Goal: Task Accomplishment & Management: Complete application form

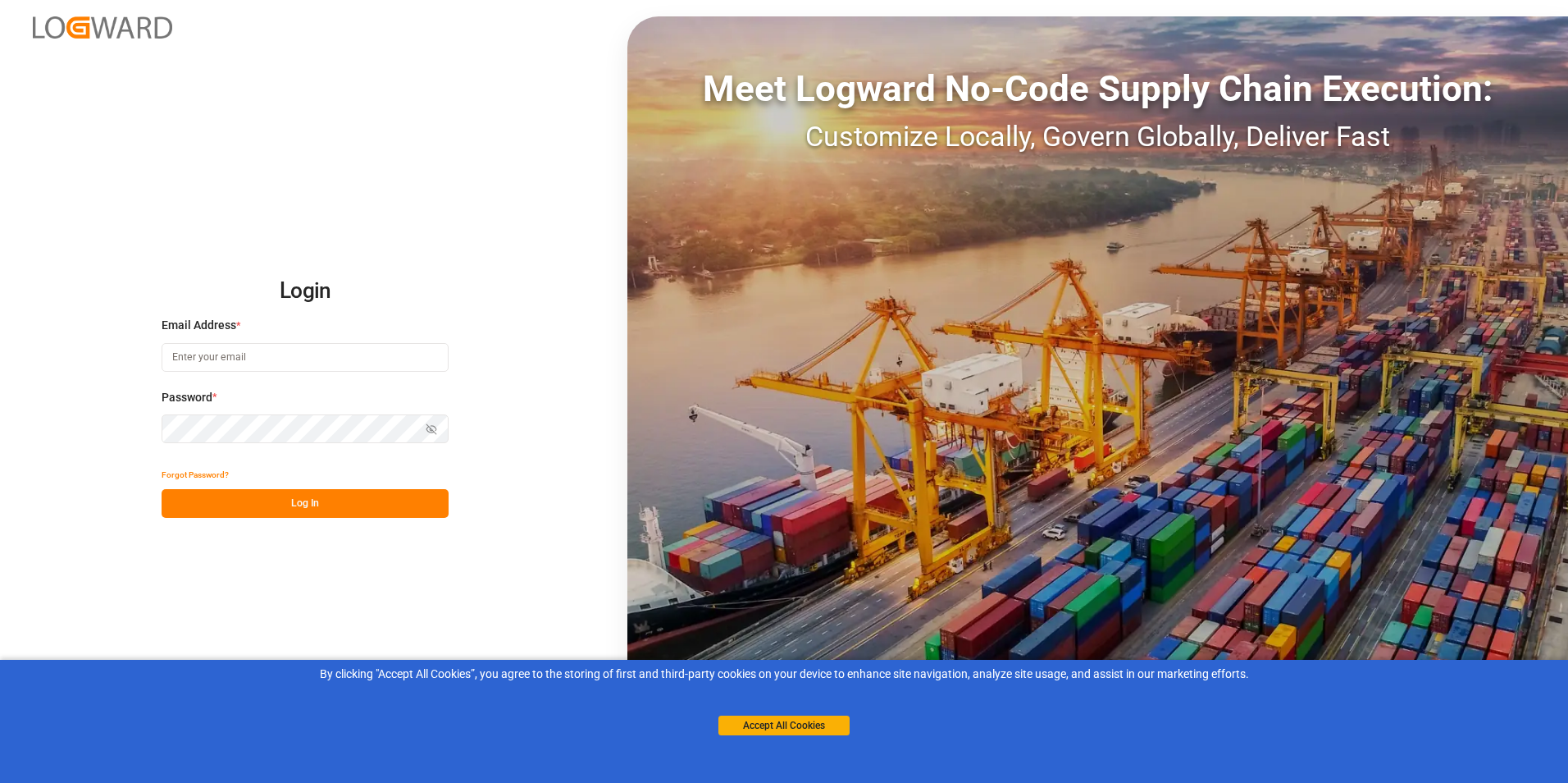
type input "[PERSON_NAME][EMAIL_ADDRESS][PERSON_NAME][DOMAIN_NAME]"
click at [236, 497] on button "Log In" at bounding box center [305, 503] width 287 height 29
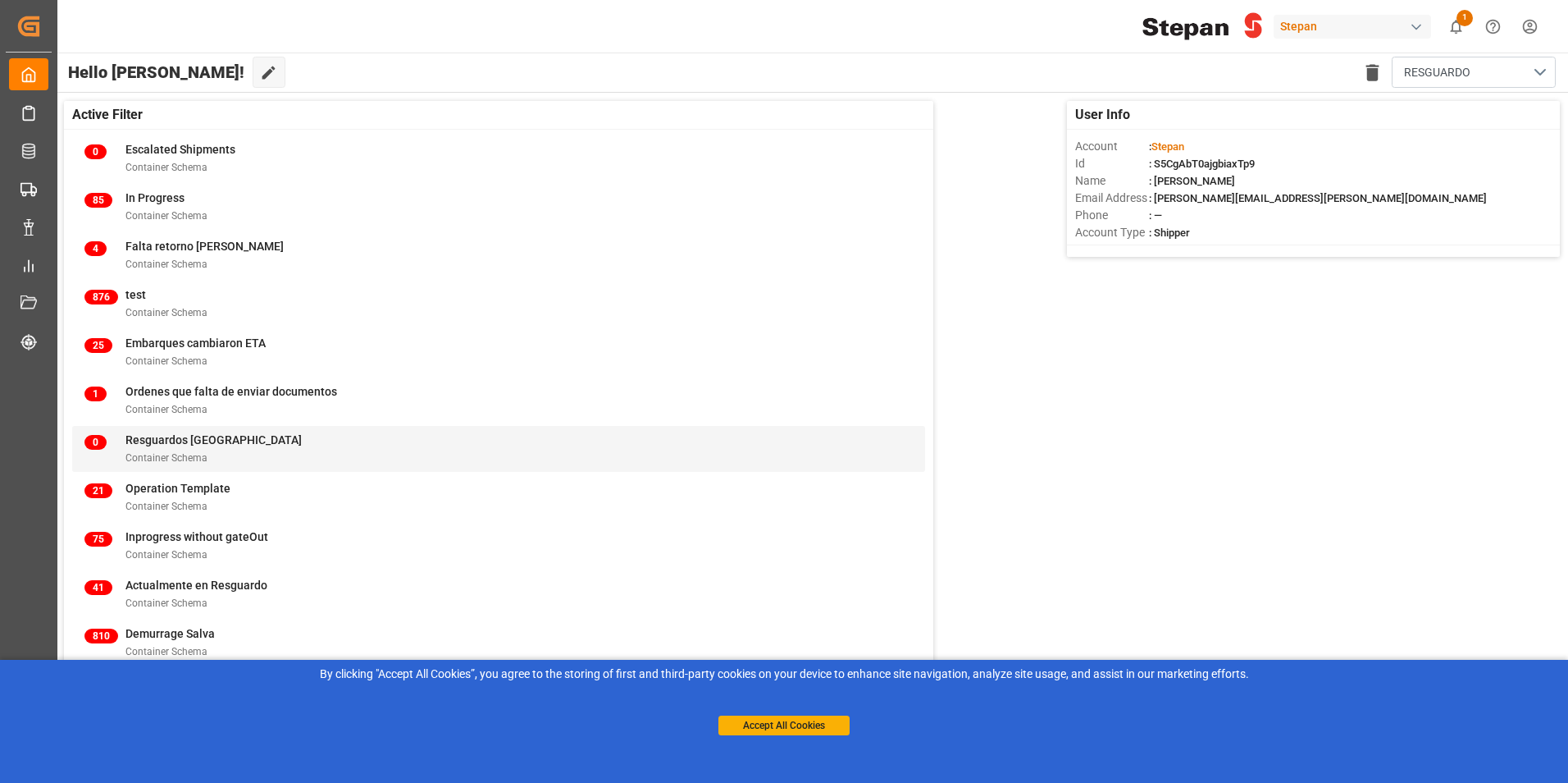
scroll to position [328, 0]
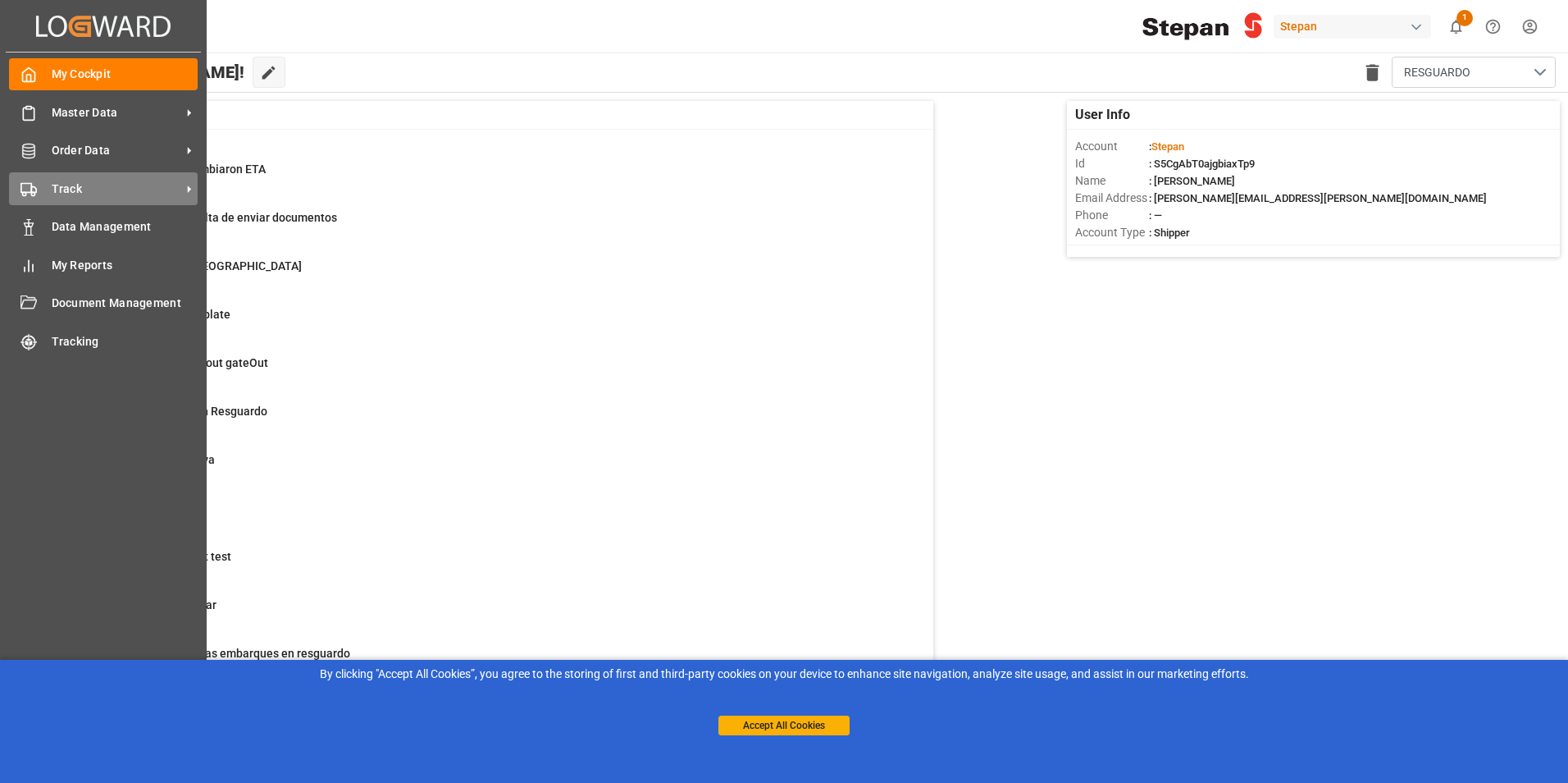
click at [115, 196] on span "Track" at bounding box center [116, 189] width 129 height 18
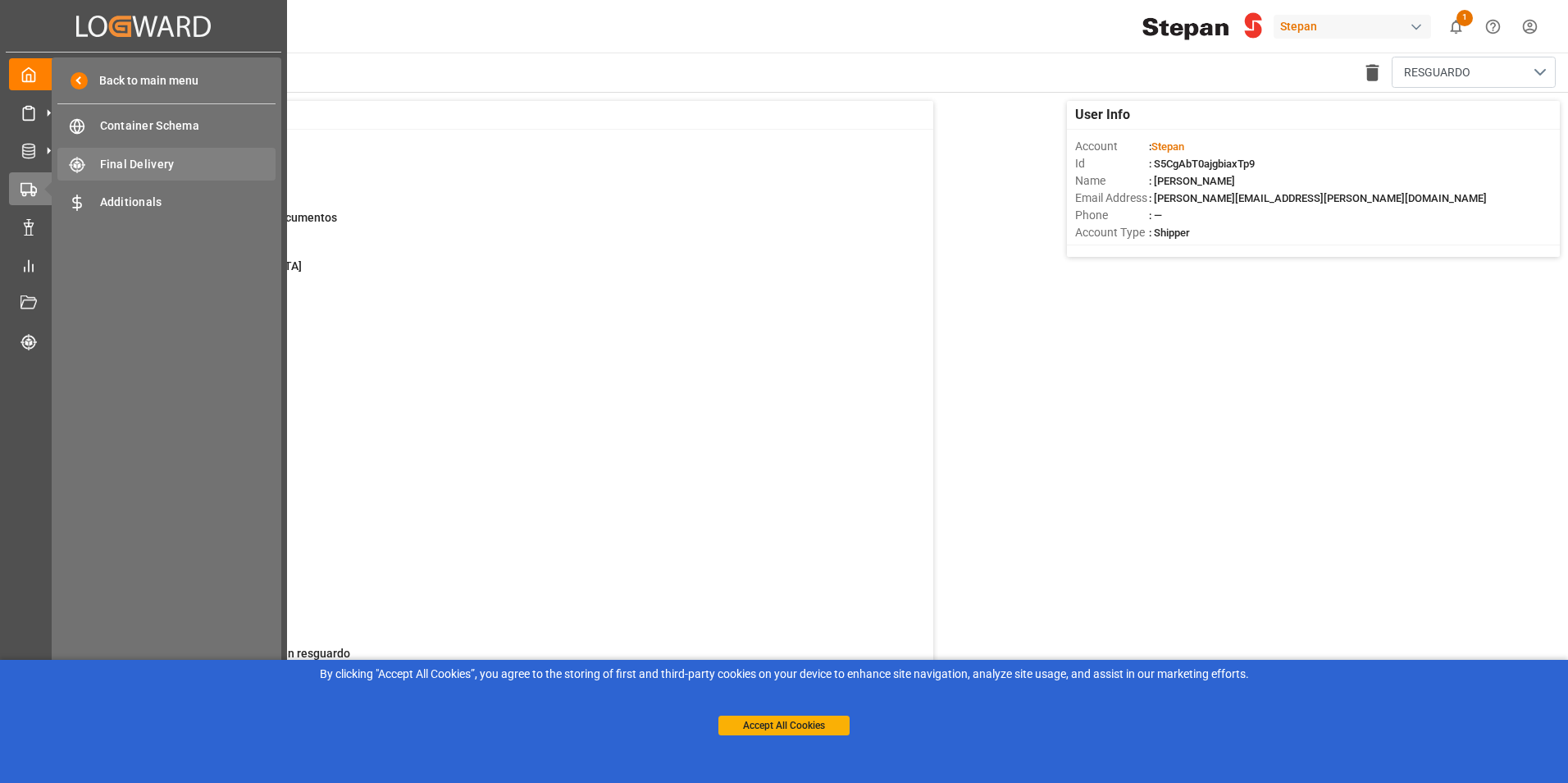
click at [176, 170] on span "Final Delivery" at bounding box center [189, 165] width 177 height 18
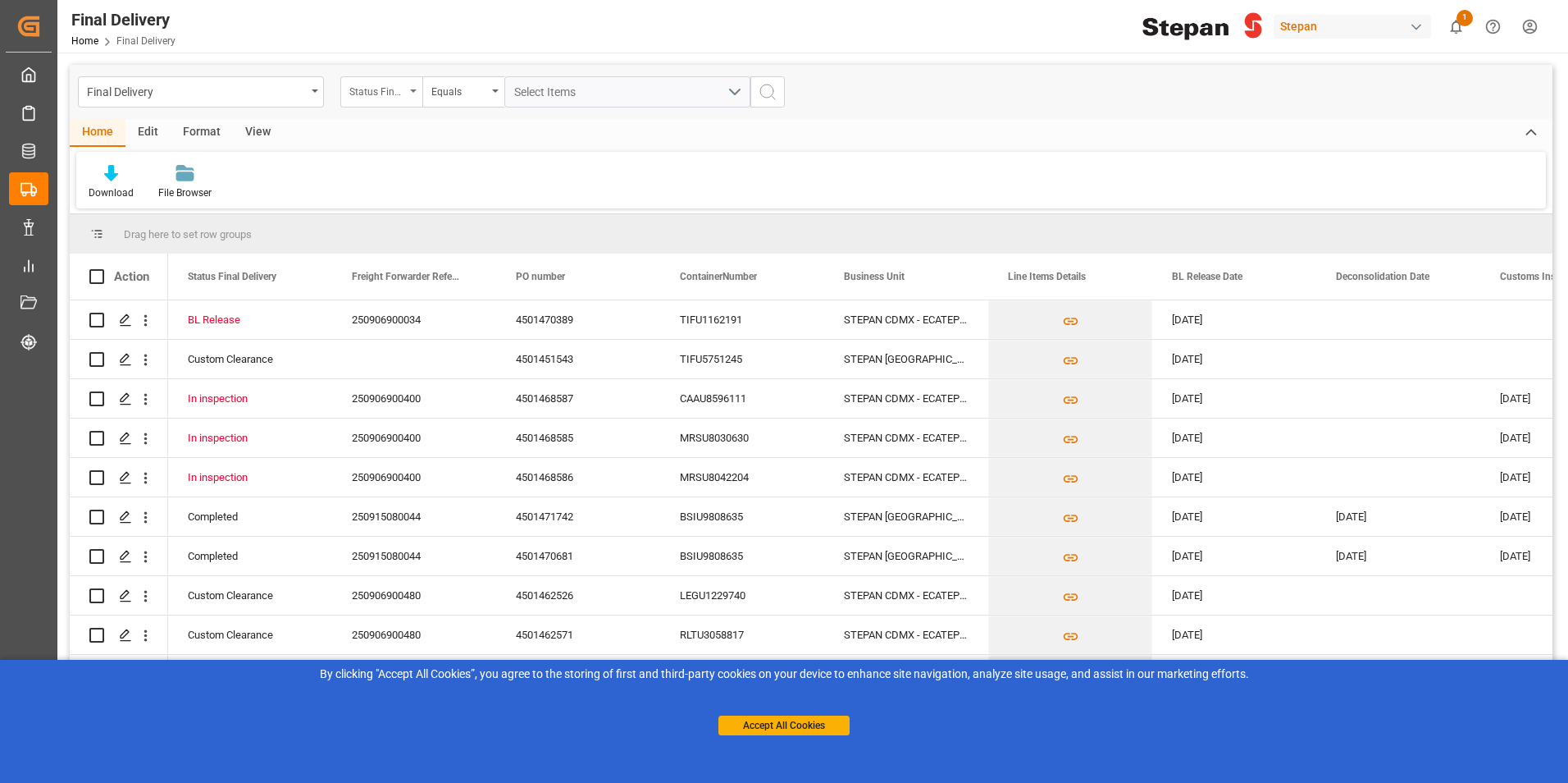
click at [415, 89] on icon "open menu" at bounding box center [413, 91] width 7 height 4
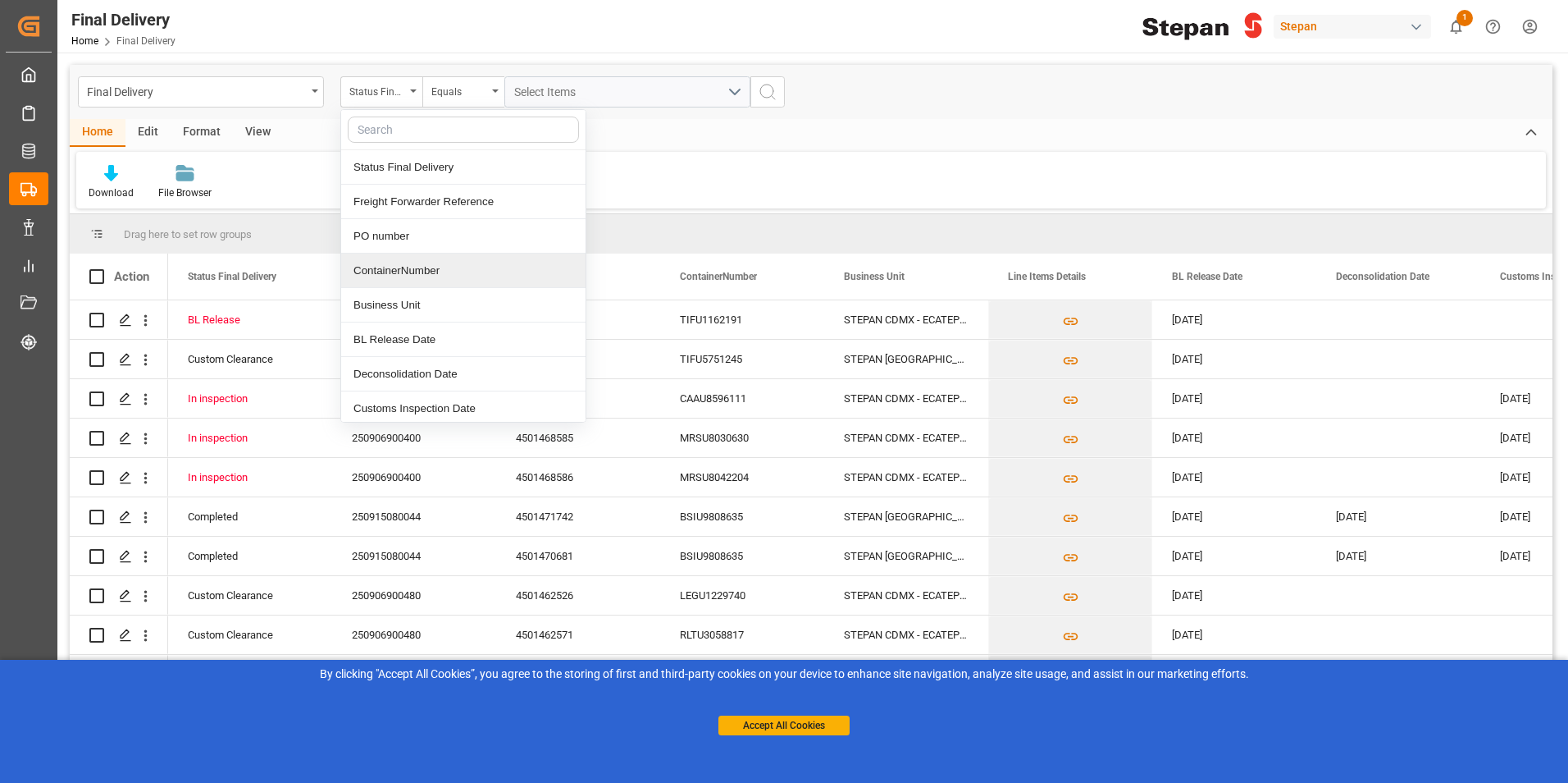
click at [408, 275] on div "ContainerNumber" at bounding box center [463, 271] width 244 height 34
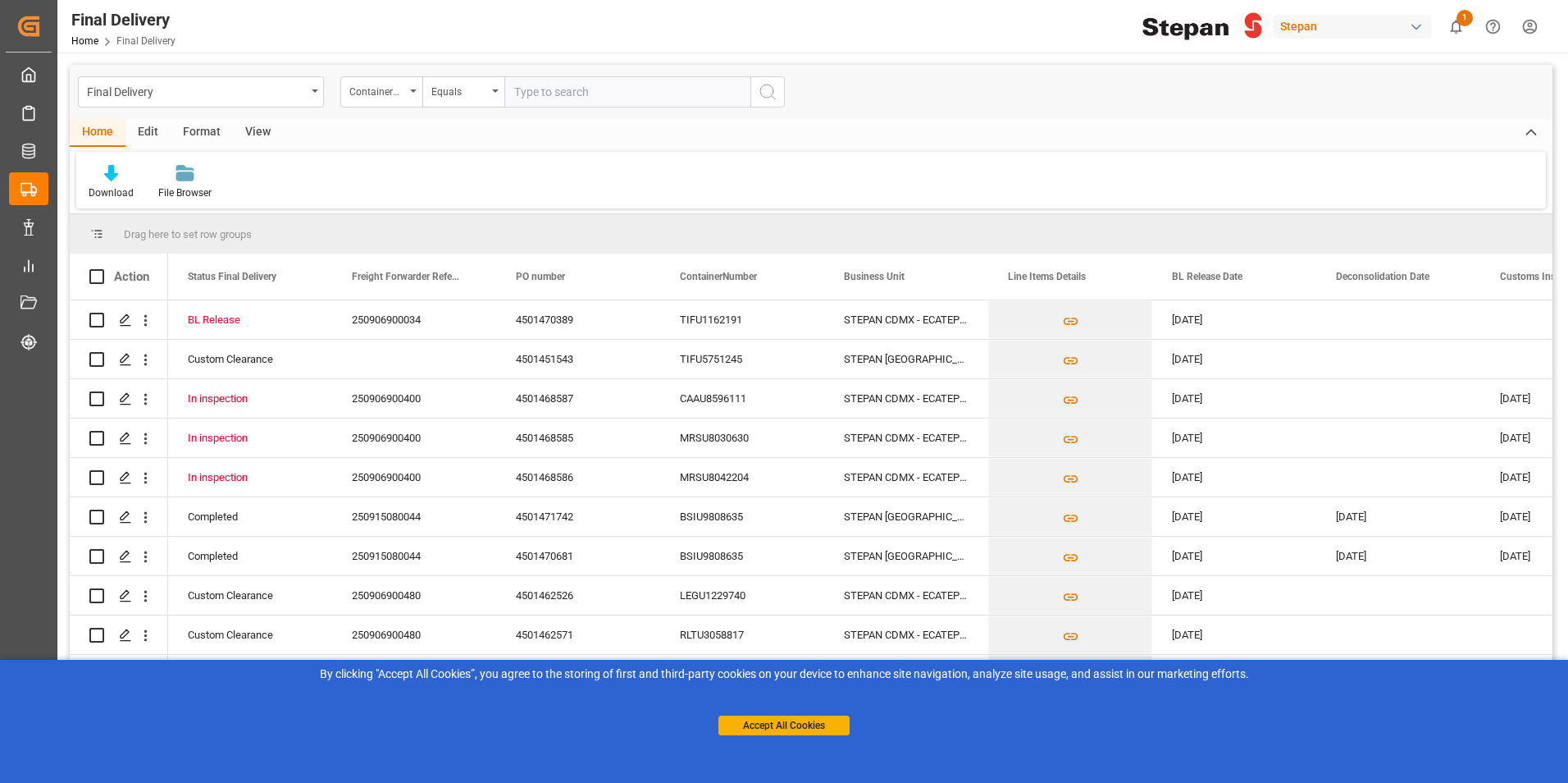
click at [517, 94] on input "text" at bounding box center [627, 92] width 246 height 32
type input "TLLU9008781"
click at [755, 96] on button "search button" at bounding box center [767, 92] width 34 height 32
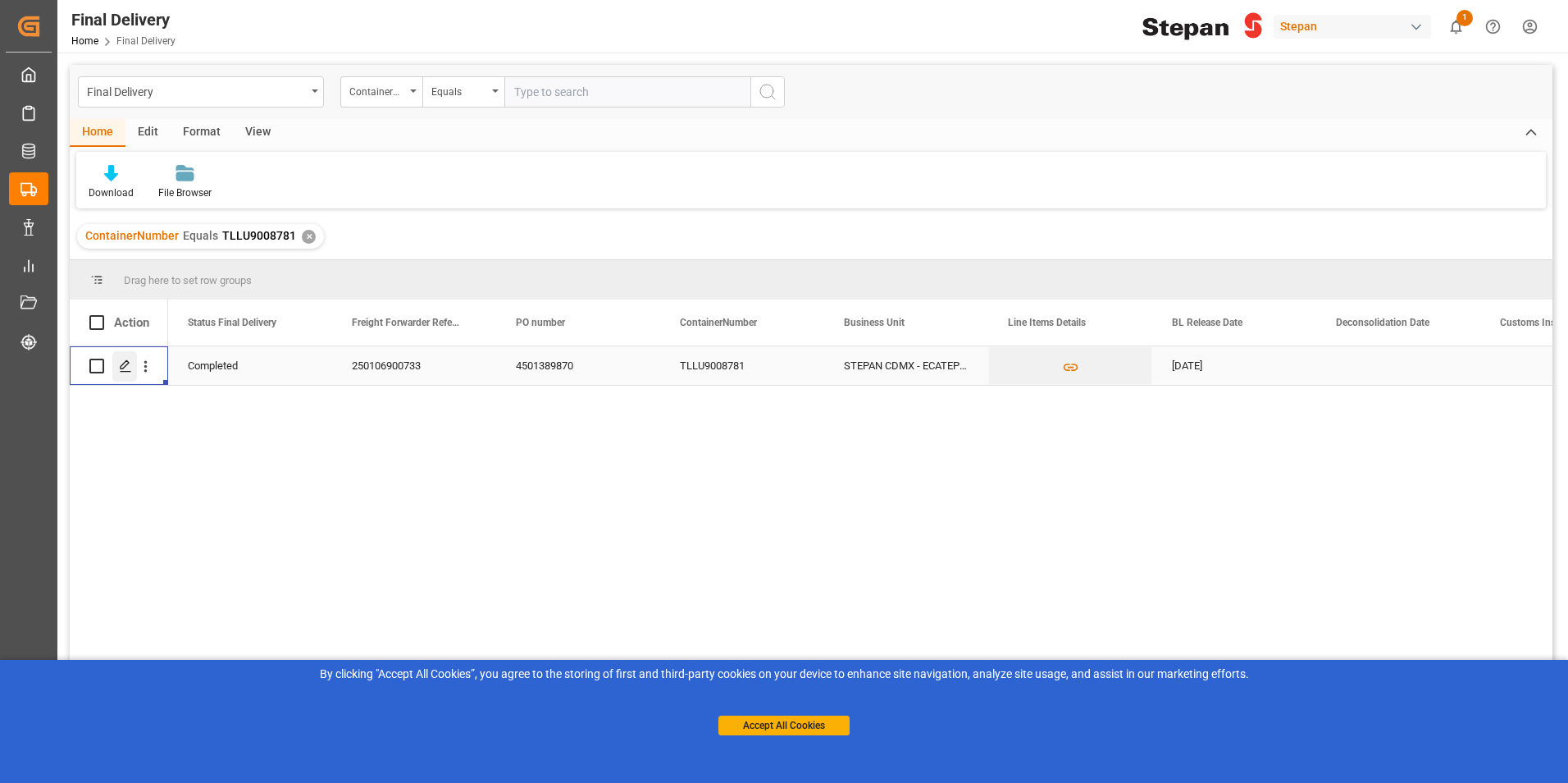
click at [130, 374] on div "Press SPACE to select this row." at bounding box center [125, 366] width 24 height 31
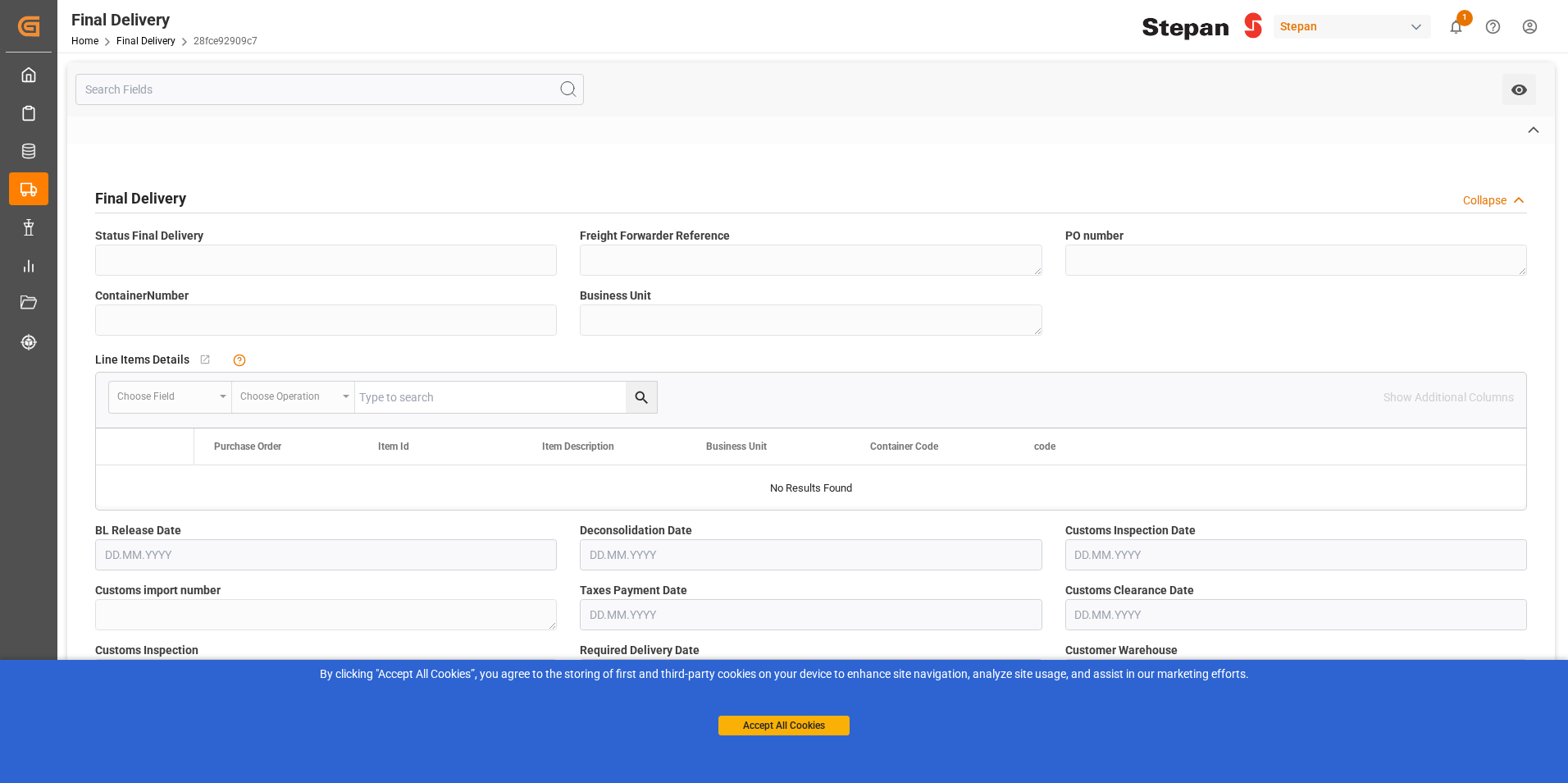
type input "Completed"
type textarea "250106900733"
type textarea "4501389870"
type input "TLLU9008781"
type textarea "STEPAN CDMX - ECATEPEC"
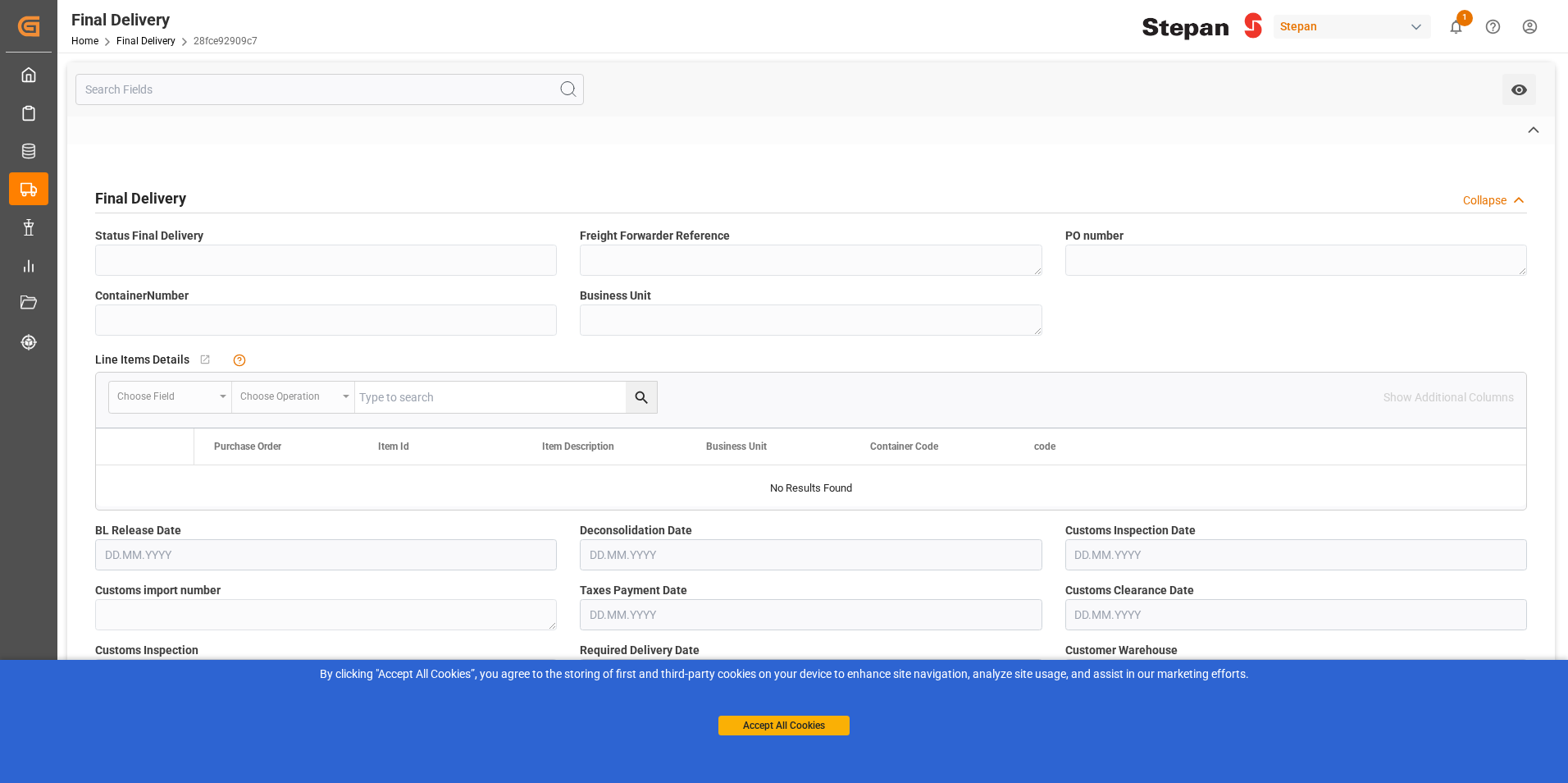
type textarea "24 43 1742 4002793"
type input "Red"
type textarea "SMART PASS"
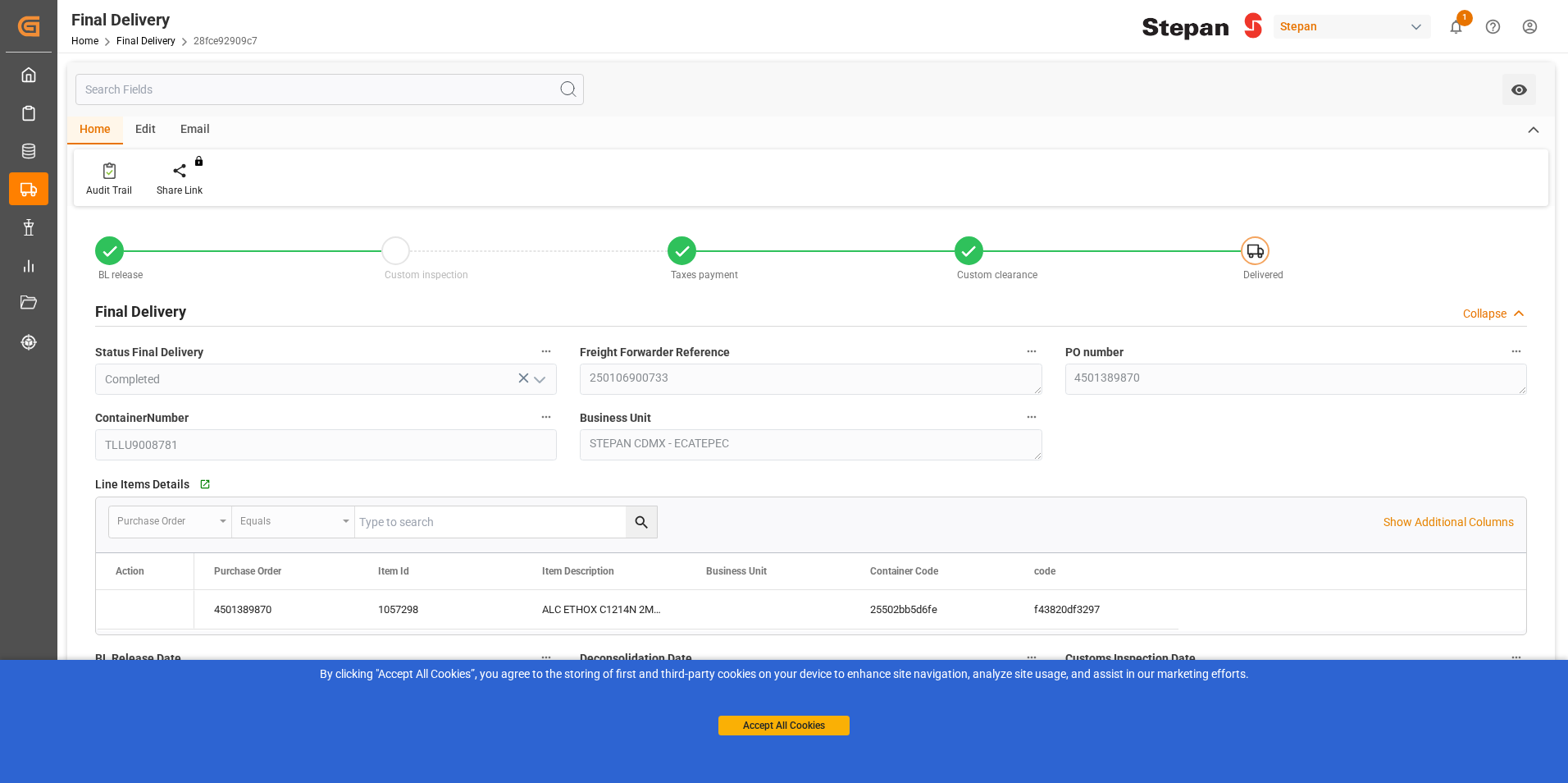
type input "[DATE]"
click at [772, 728] on button "Accept All Cookies" at bounding box center [784, 724] width 131 height 20
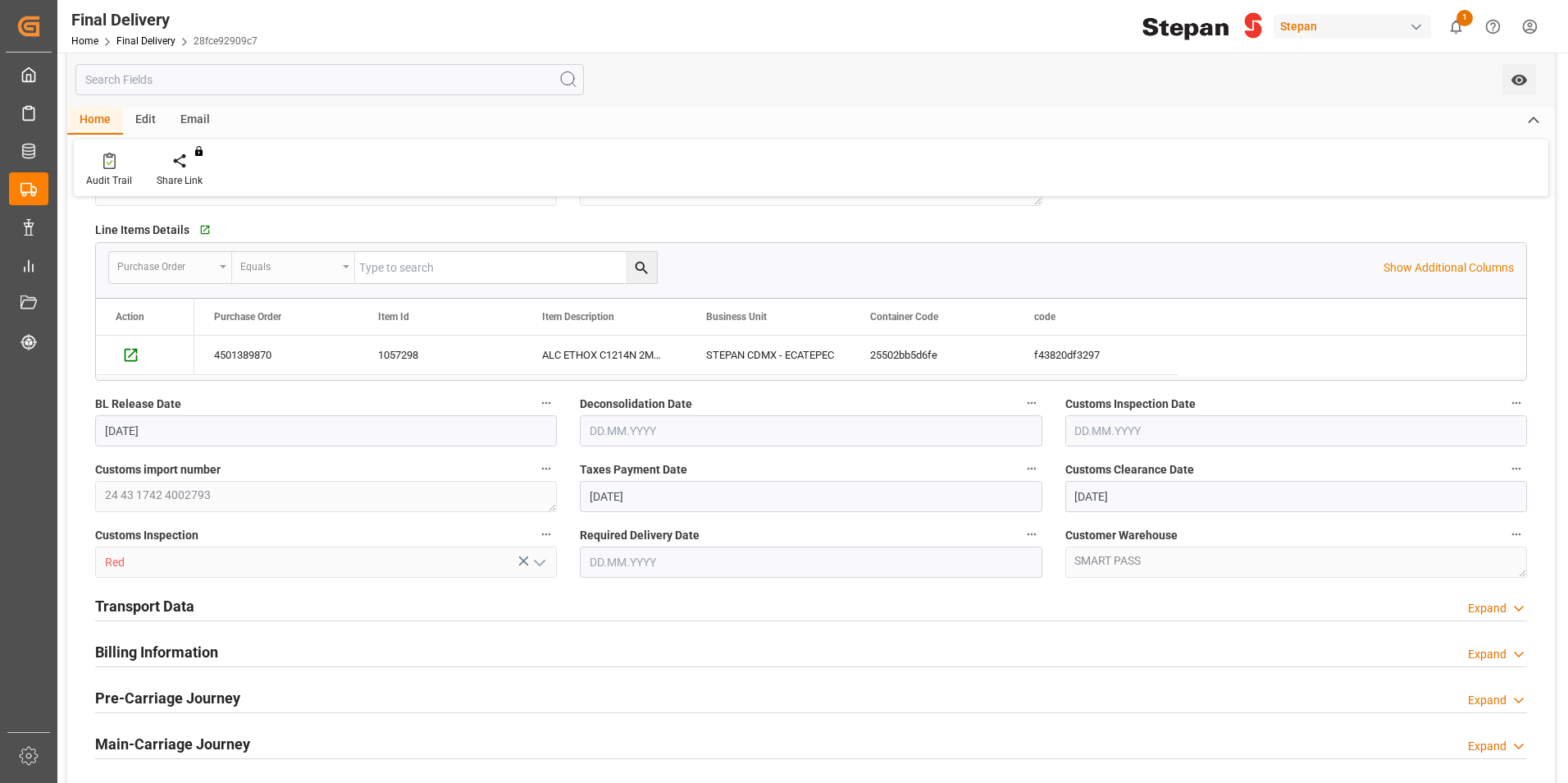
scroll to position [410, 0]
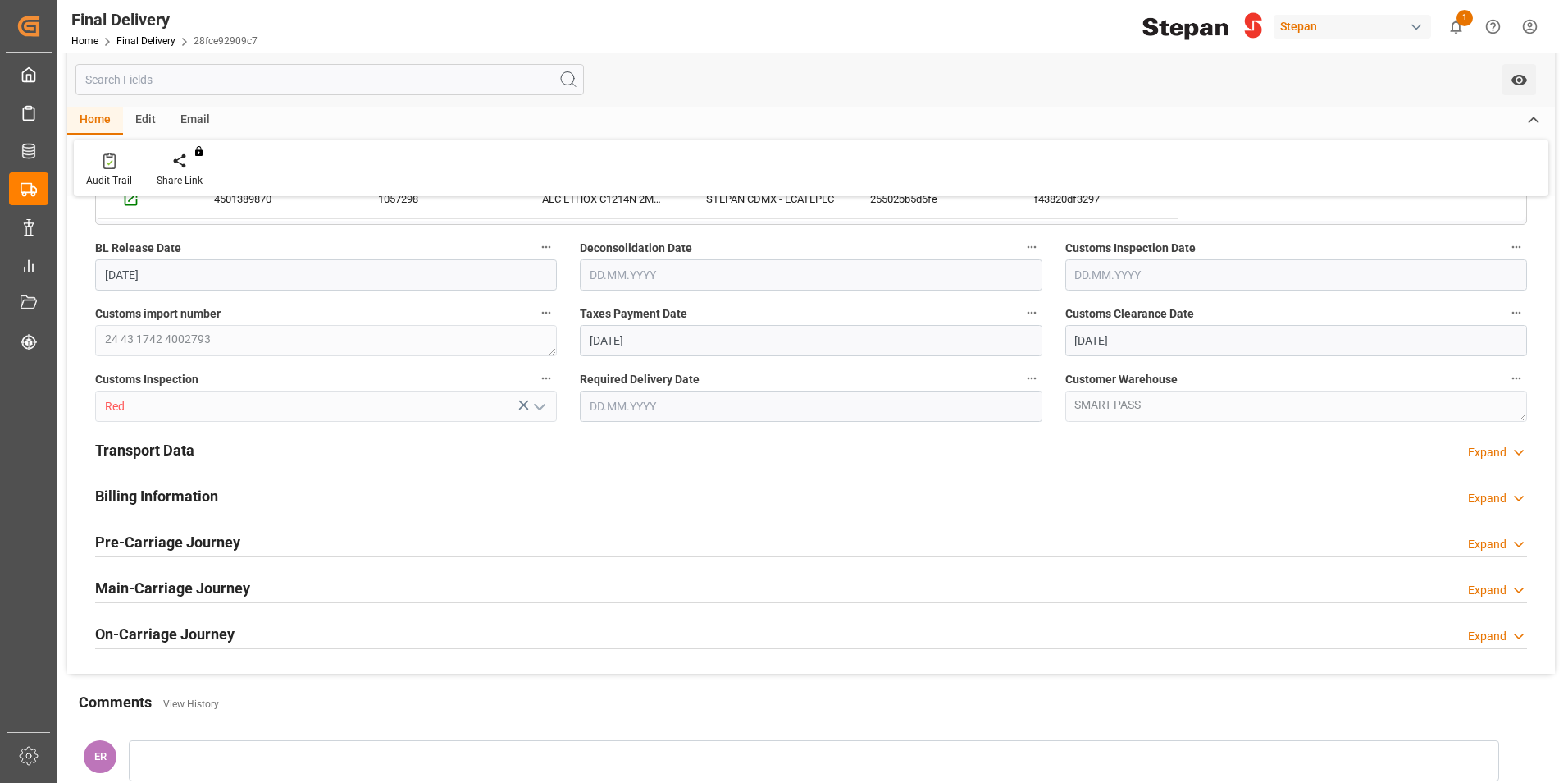
click at [141, 445] on h2 "Transport Data" at bounding box center [144, 450] width 99 height 22
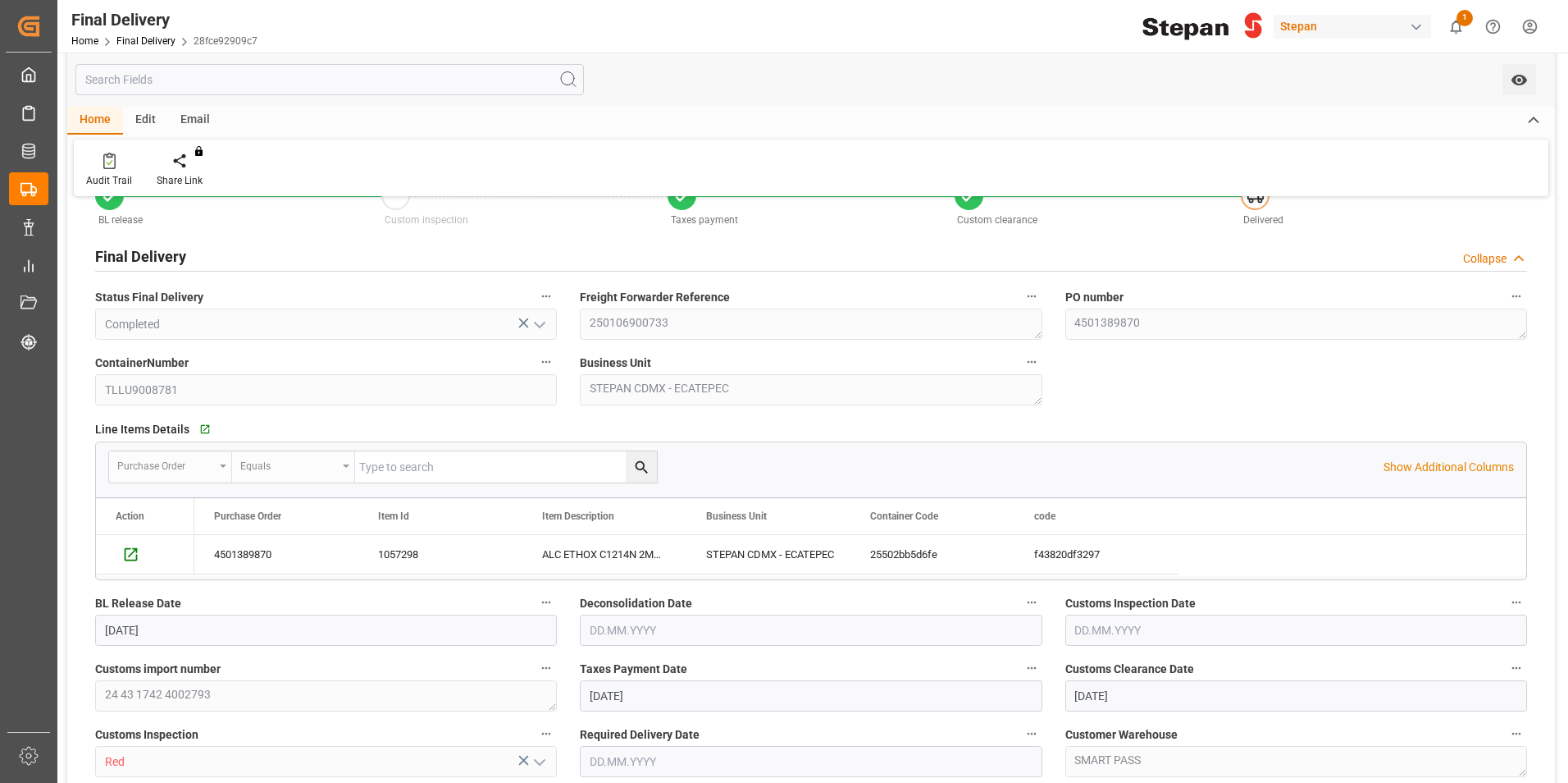
scroll to position [0, 0]
